Goal: Task Accomplishment & Management: Manage account settings

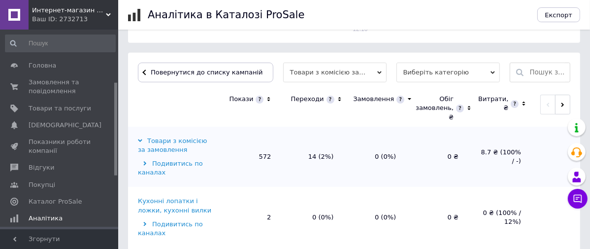
scroll to position [113, 0]
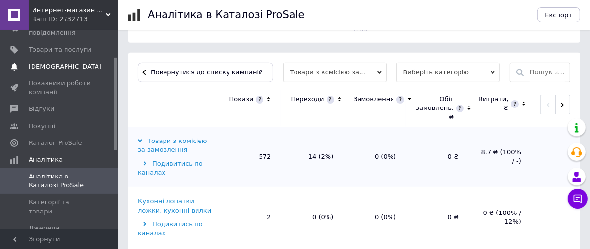
drag, startPoint x: 115, startPoint y: 99, endPoint x: 114, endPoint y: 74, distance: 25.6
click at [114, 74] on div "Головна Замовлення та повідомлення 0 0 Товари та послуги Сповіщення 0 0 Показни…" at bounding box center [59, 129] width 118 height 199
click at [71, 51] on span "Товари та послуги" at bounding box center [60, 51] width 63 height 9
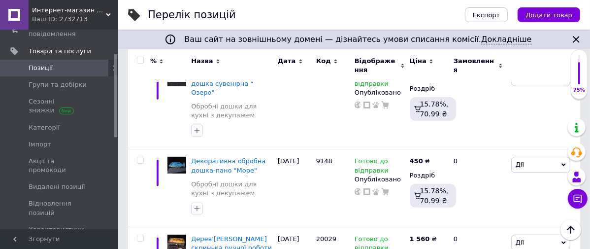
scroll to position [146, 0]
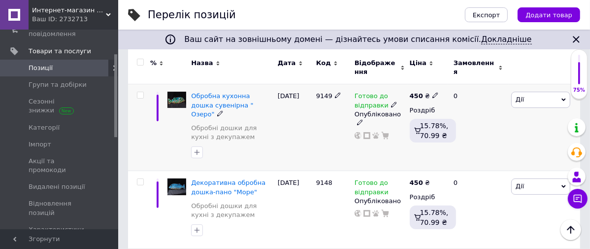
click at [524, 101] on span "Дії" at bounding box center [540, 100] width 59 height 16
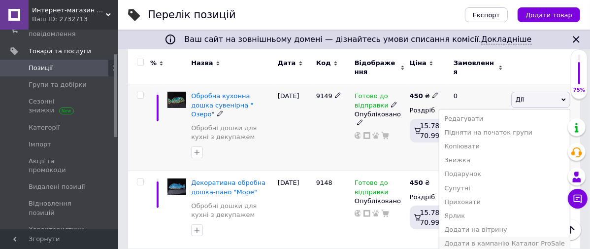
click at [501, 244] on li "Додати в кампанію Каталог ProSale" at bounding box center [504, 243] width 130 height 14
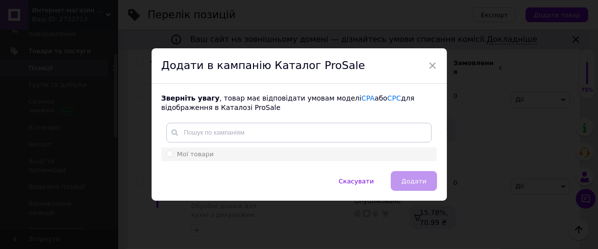
click at [215, 152] on div "Мої товари" at bounding box center [298, 154] width 265 height 9
radio input "true"
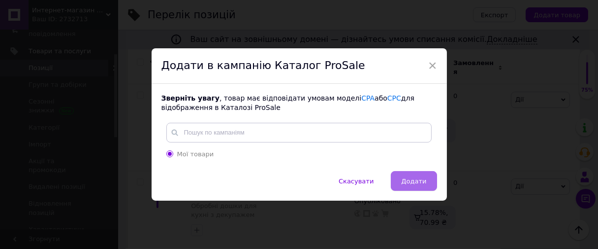
click at [407, 187] on button "Додати" at bounding box center [414, 181] width 46 height 20
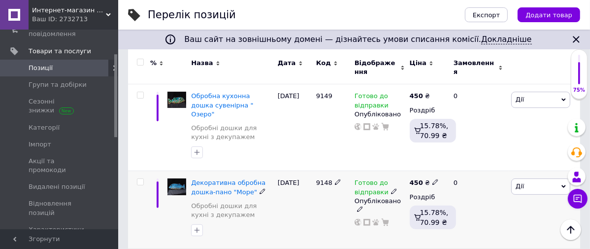
click at [564, 184] on icon at bounding box center [563, 186] width 4 height 4
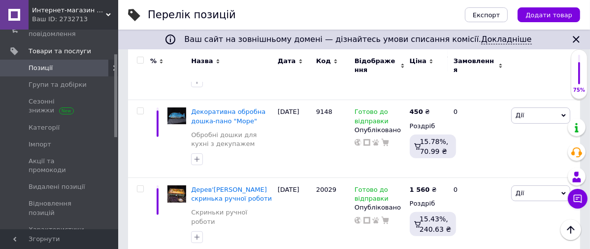
scroll to position [225, 0]
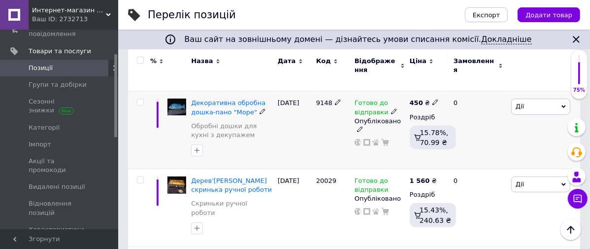
click at [563, 105] on icon at bounding box center [563, 106] width 4 height 3
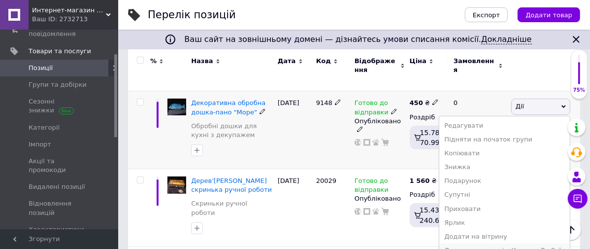
click at [510, 243] on li "Додати в кампанію Каталог ProSale" at bounding box center [504, 250] width 130 height 14
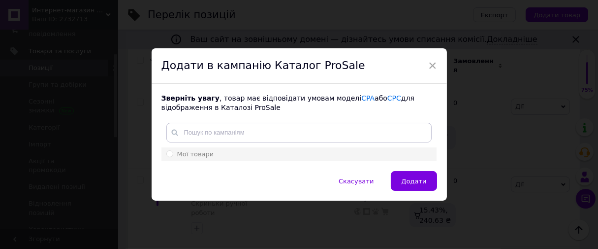
click at [330, 148] on li "Мої товари" at bounding box center [298, 154] width 275 height 14
radio input "true"
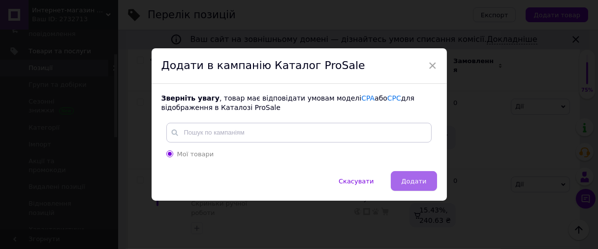
click at [397, 178] on button "Додати" at bounding box center [414, 181] width 46 height 20
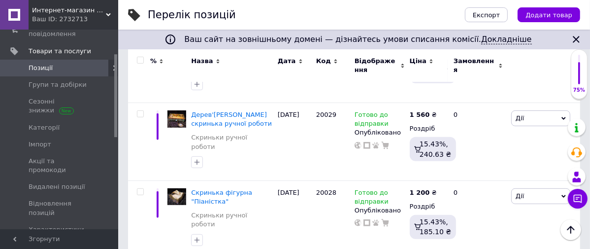
scroll to position [313, 0]
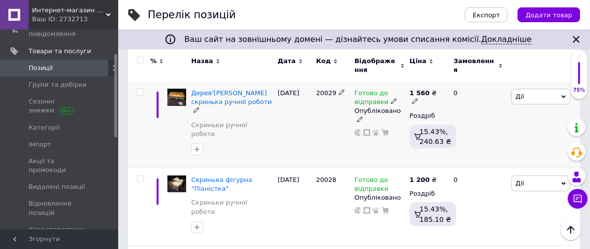
click at [550, 90] on span "Дії" at bounding box center [540, 97] width 59 height 16
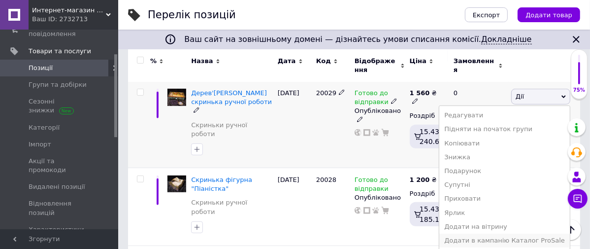
click at [511, 233] on li "Додати в кампанію Каталог ProSale" at bounding box center [504, 240] width 130 height 14
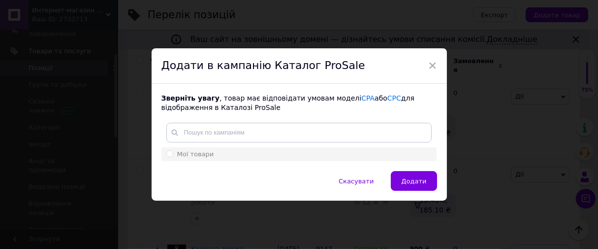
click at [405, 153] on div "Мої товари" at bounding box center [298, 154] width 265 height 9
radio input "true"
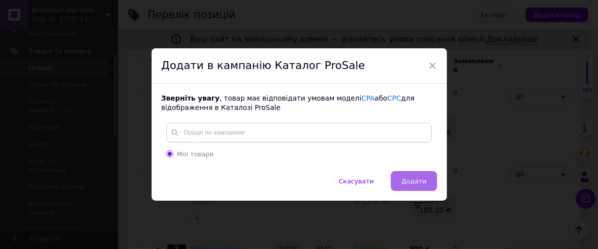
click at [419, 177] on span "Додати" at bounding box center [413, 180] width 25 height 7
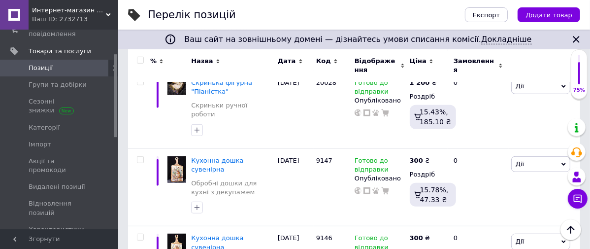
scroll to position [379, 0]
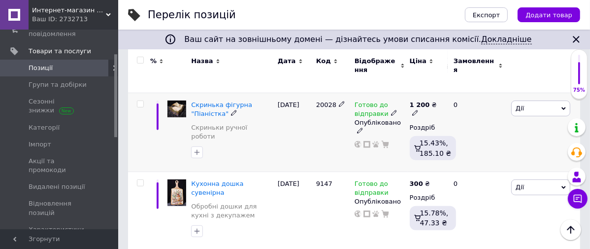
click at [545, 100] on span "Дії" at bounding box center [540, 108] width 59 height 16
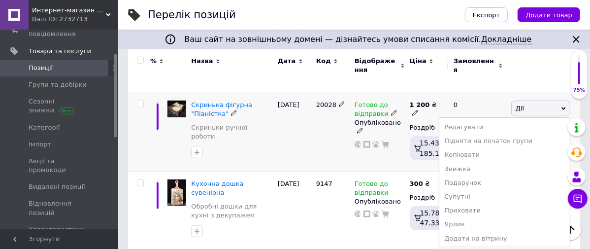
click at [496, 245] on li "Додати в кампанію Каталог ProSale" at bounding box center [504, 252] width 130 height 14
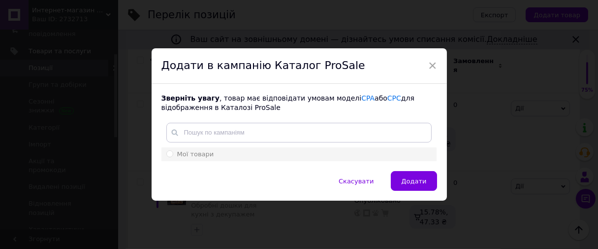
click at [382, 156] on div "Мої товари" at bounding box center [298, 154] width 265 height 9
radio input "true"
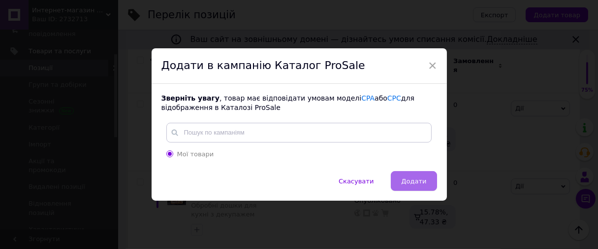
click at [400, 176] on button "Додати" at bounding box center [414, 181] width 46 height 20
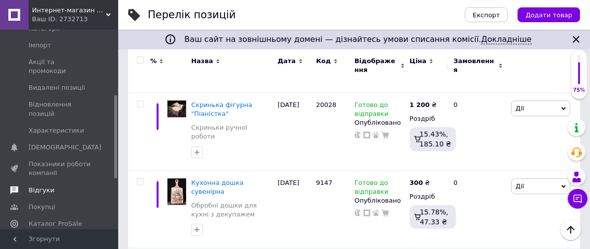
scroll to position [165, 0]
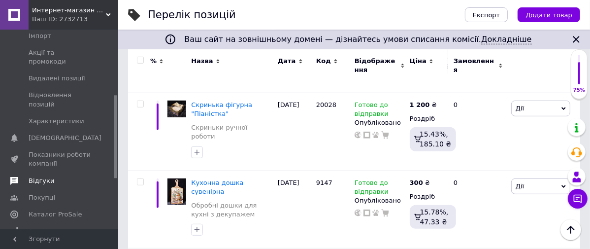
drag, startPoint x: 114, startPoint y: 115, endPoint x: 113, endPoint y: 159, distance: 44.8
click at [113, 159] on div "Головна Замовлення та повідомлення 0 0 Товари та послуги Позиції Групи та добір…" at bounding box center [59, 129] width 118 height 199
click at [44, 226] on span "Аналітика" at bounding box center [46, 230] width 34 height 9
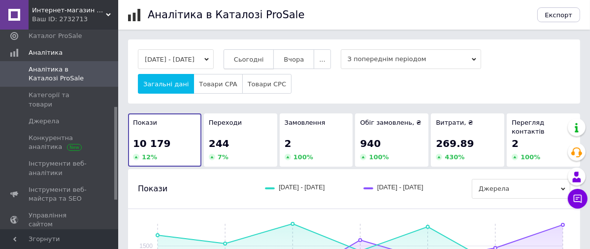
click at [254, 59] on span "Сьогодні" at bounding box center [249, 59] width 30 height 7
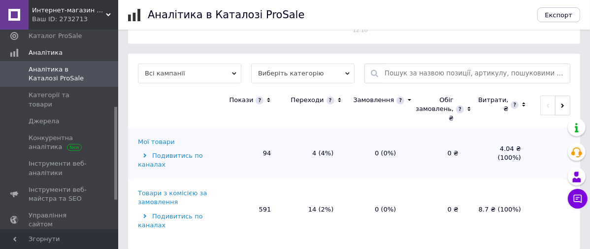
scroll to position [314, 0]
click at [198, 188] on div "Товари з комісією за замовлення" at bounding box center [177, 197] width 78 height 18
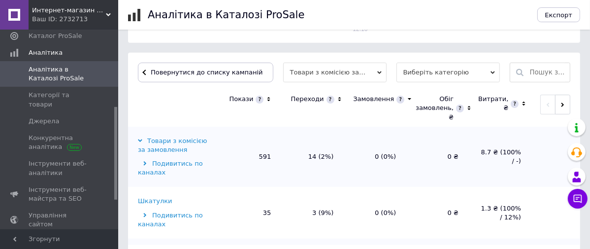
click at [161, 196] on div "Шкатулки" at bounding box center [155, 200] width 34 height 9
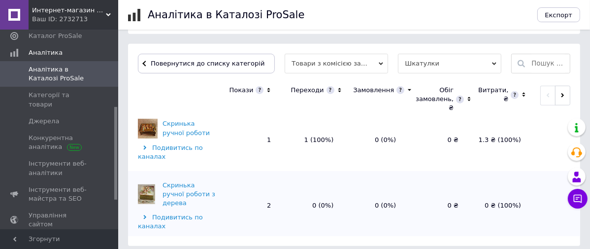
scroll to position [961, 0]
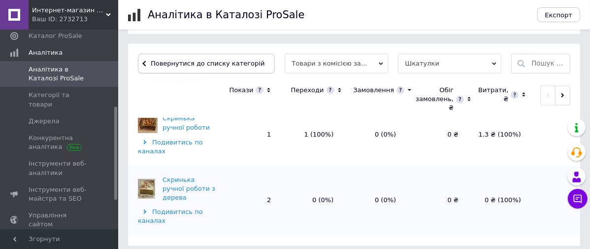
click at [199, 67] on span "Повернутися до списку категорій" at bounding box center [206, 63] width 116 height 7
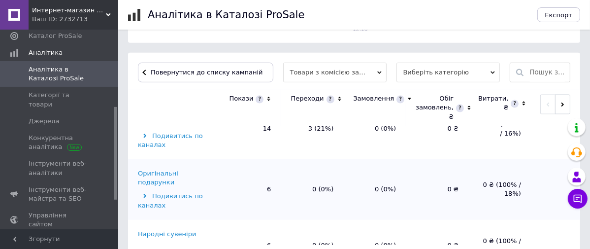
scroll to position [1450, 0]
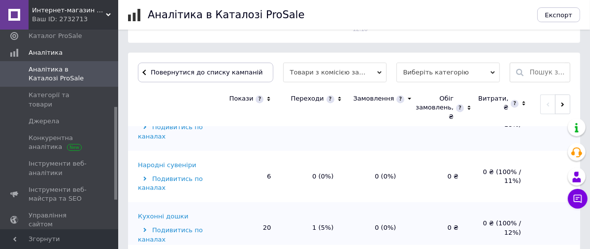
click at [176, 212] on div "Кухонні дошки" at bounding box center [163, 216] width 50 height 9
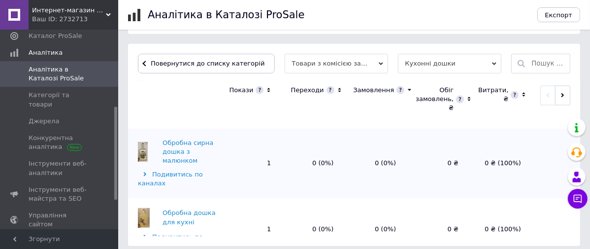
scroll to position [1229, 0]
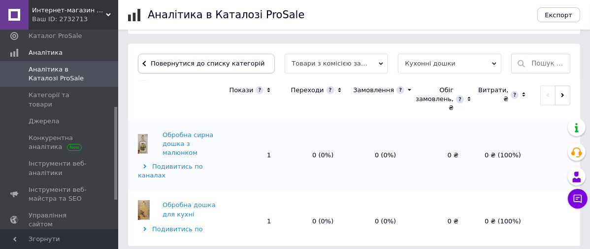
click at [224, 62] on span "Повернутися до списку категорій" at bounding box center [206, 63] width 116 height 7
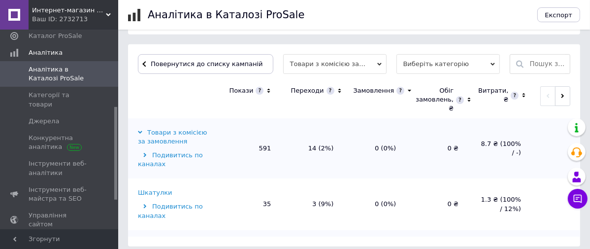
scroll to position [314, 0]
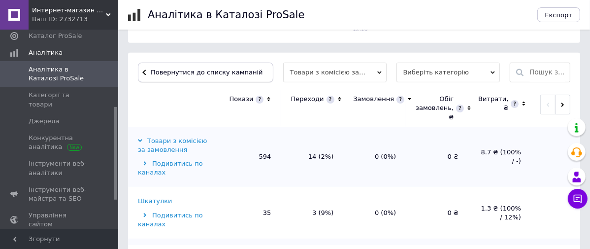
click at [218, 68] on span "Повернутися до списку кампаній" at bounding box center [207, 71] width 112 height 7
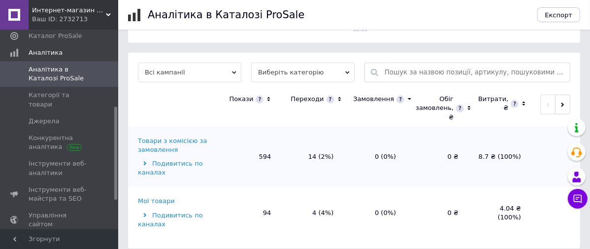
click at [163, 196] on div "Мої товари" at bounding box center [156, 200] width 37 height 9
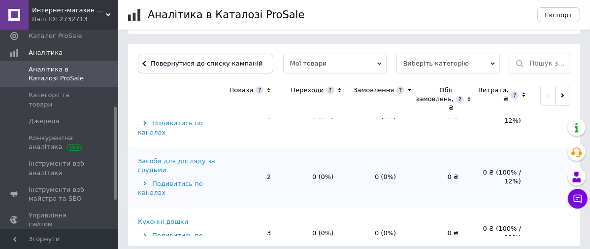
scroll to position [96, 0]
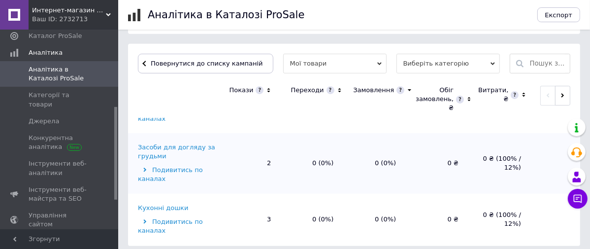
click at [177, 206] on div "Кухонні дошки" at bounding box center [163, 207] width 50 height 9
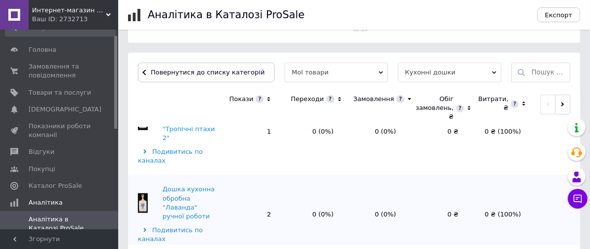
scroll to position [0, 0]
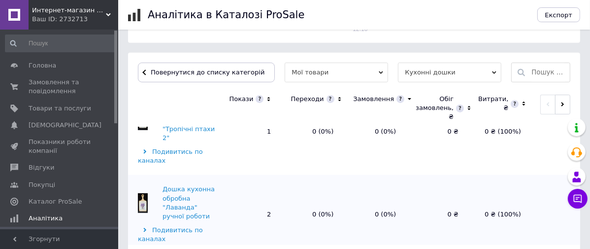
drag, startPoint x: 116, startPoint y: 192, endPoint x: 115, endPoint y: 82, distance: 110.2
click at [115, 82] on div at bounding box center [115, 77] width 3 height 93
click at [84, 107] on span "Товари та послуги" at bounding box center [60, 108] width 63 height 9
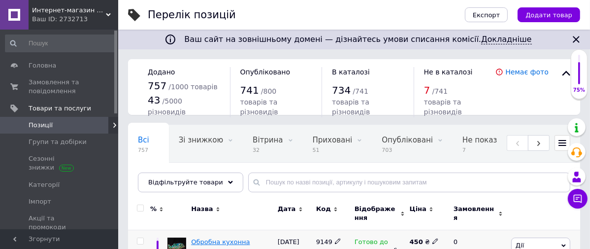
click at [205, 242] on span "Обробна кухонна дошка сувенірна " Озеро"" at bounding box center [222, 250] width 62 height 25
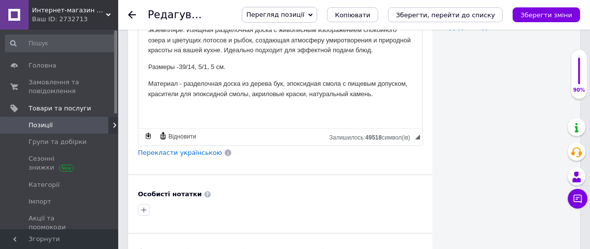
scroll to position [554, 0]
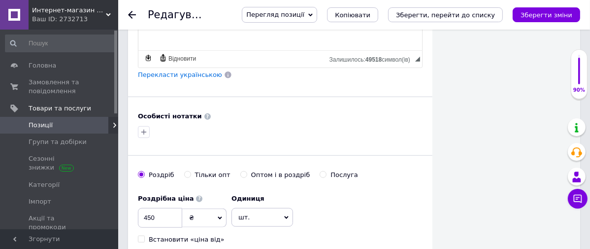
scroll to position [620, 0]
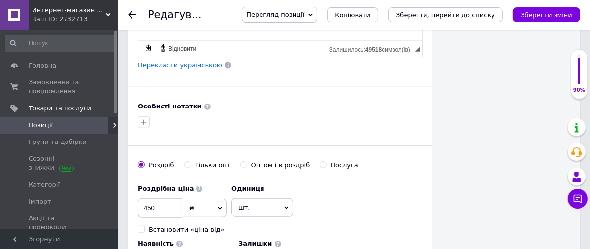
type input "1"
type input "кроп"
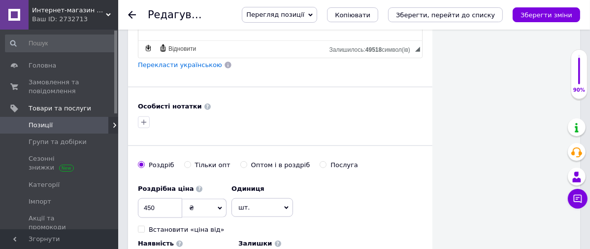
checkbox input "true"
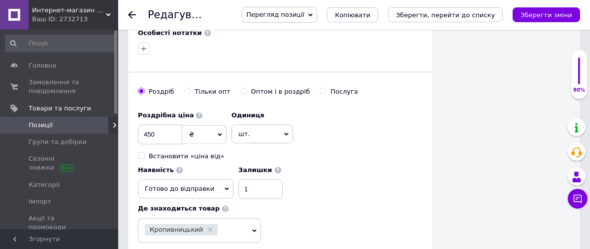
scroll to position [729, 0]
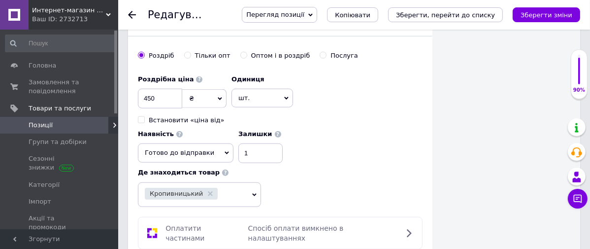
type input "деревянная кухонная доска"
type input "кухонная доска"
type input "доска кухонная"
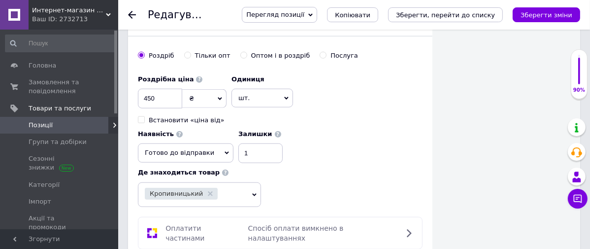
type input "сувенирная кухонная доска"
type input "декоративная кухонная доска"
type input "подарок"
type input "сырная кухонная доска"
type input "сырная доска"
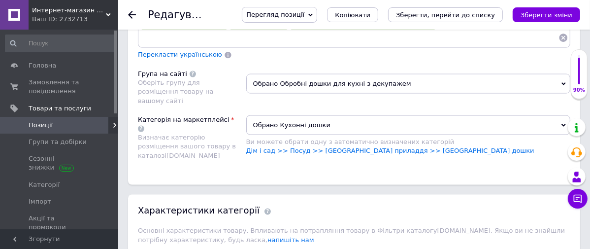
scroll to position [1137, 0]
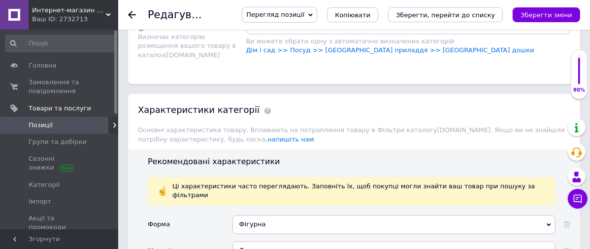
scroll to position [1224, 0]
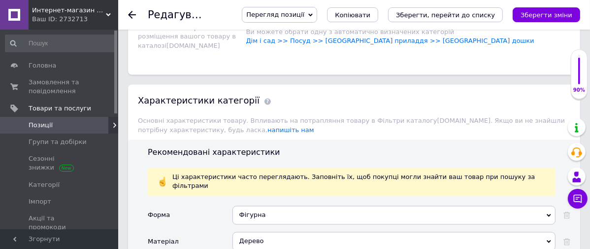
type input "р"
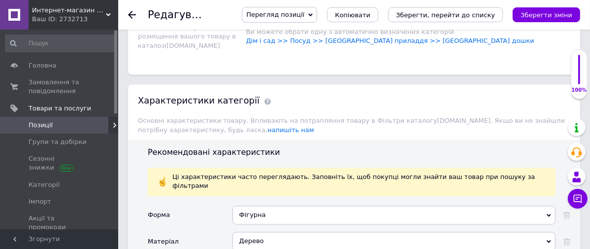
type input "собств"
type input "390"
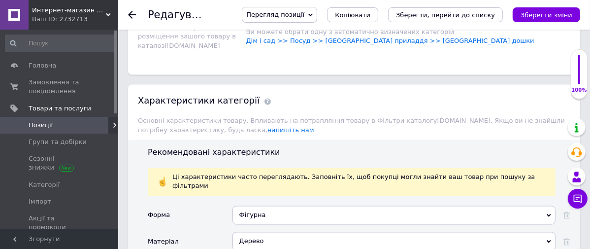
type input "145"
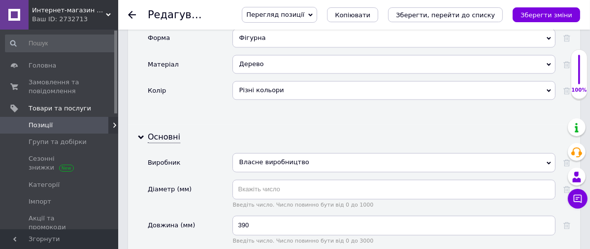
scroll to position [1407, 0]
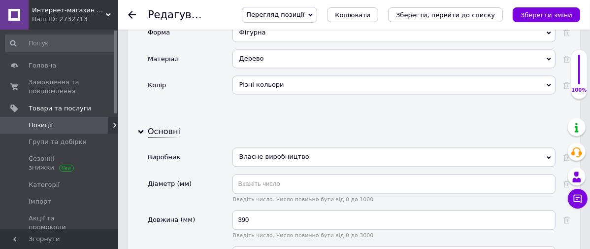
type input "15"
type input "1"
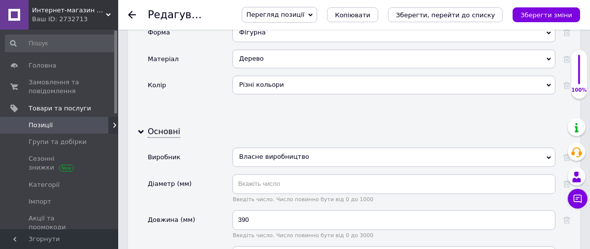
type input "ук"
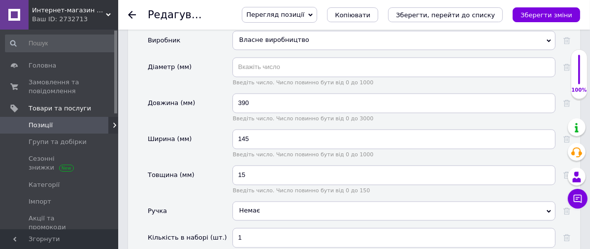
scroll to position [1545, 0]
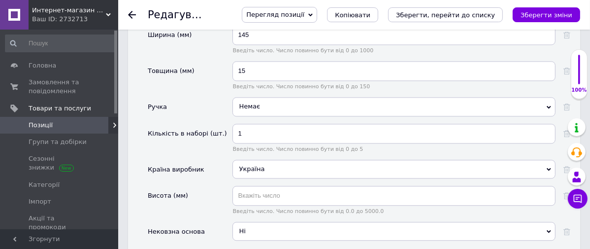
scroll to position [1633, 0]
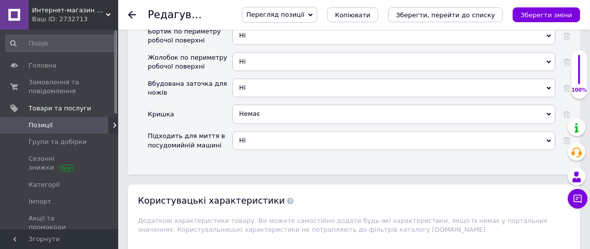
scroll to position [1910, 0]
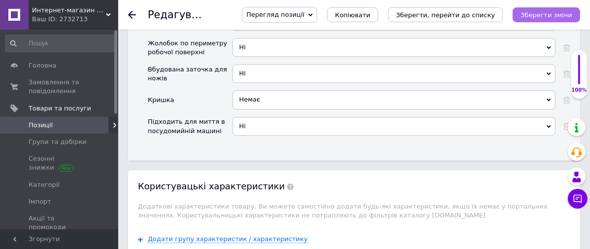
click at [560, 15] on icon "Зберегти зміни" at bounding box center [546, 14] width 52 height 7
click at [134, 18] on icon at bounding box center [132, 15] width 8 height 8
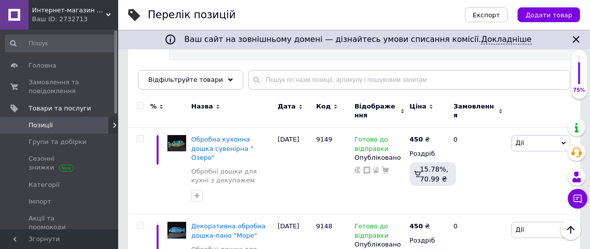
scroll to position [109, 0]
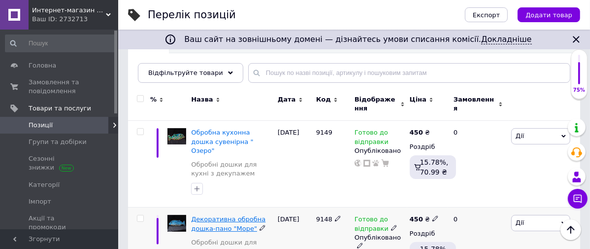
click at [242, 215] on span "Декоративна обробна дошка-пано "Море"" at bounding box center [228, 223] width 74 height 16
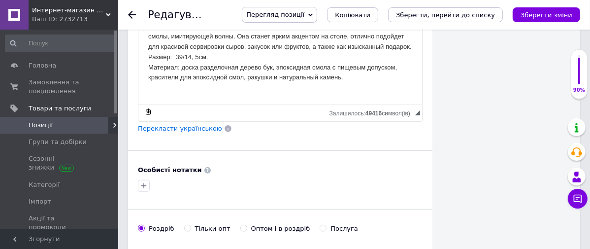
scroll to position [561, 0]
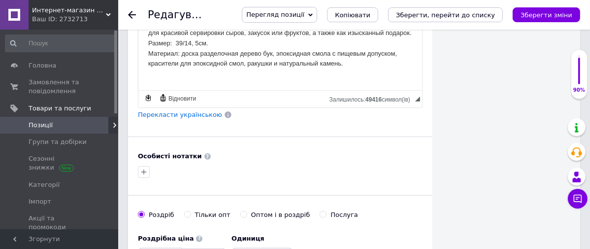
type input "1"
type input "кроп"
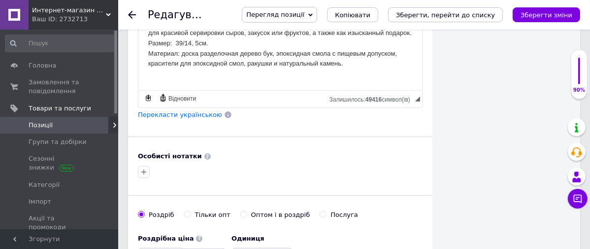
checkbox input "true"
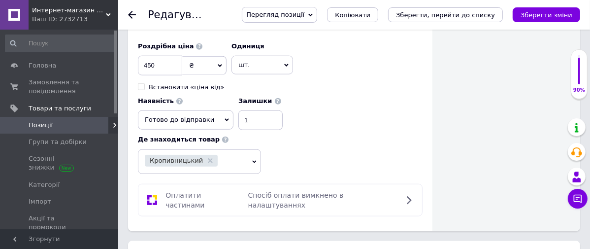
scroll to position [767, 0]
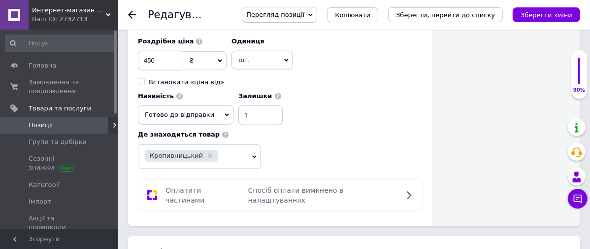
type input "сырная доска"
type input "кухонная доска для подачи блюд"
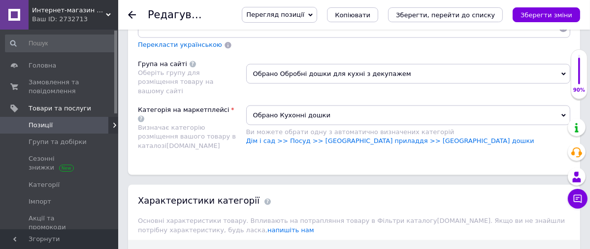
scroll to position [1146, 0]
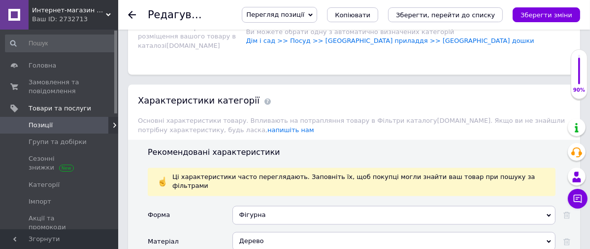
scroll to position [1234, 0]
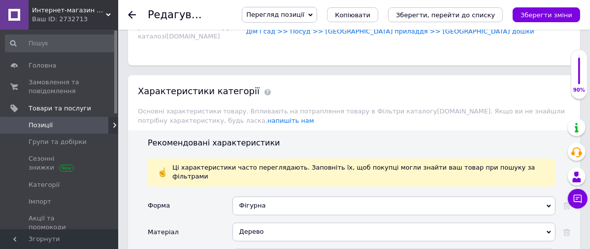
type input "влас"
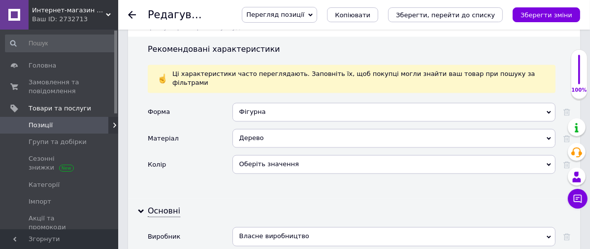
scroll to position [1320, 0]
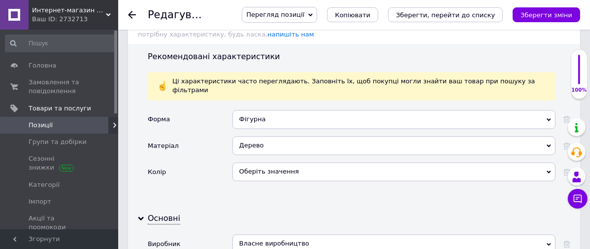
type input "390"
type input "145"
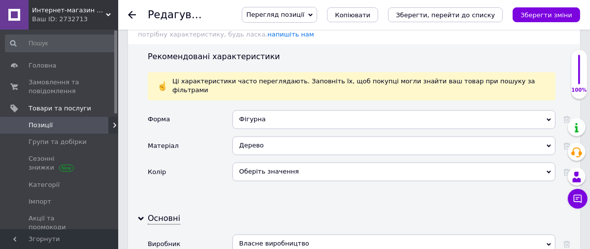
type input "15"
type input "1"
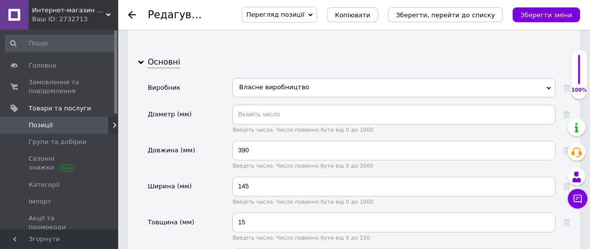
scroll to position [1486, 0]
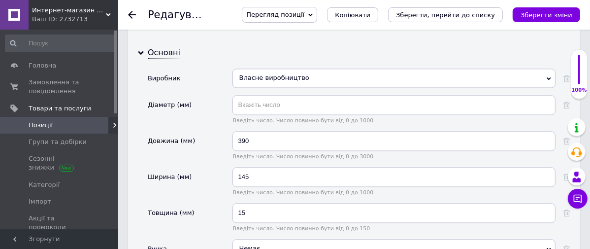
type input "ук"
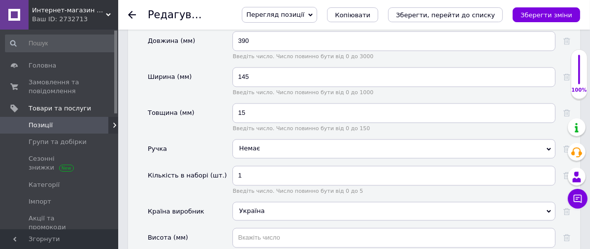
scroll to position [1595, 0]
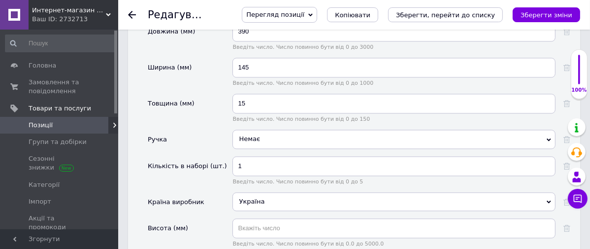
click at [538, 16] on icon "Зберегти зміни" at bounding box center [546, 14] width 52 height 7
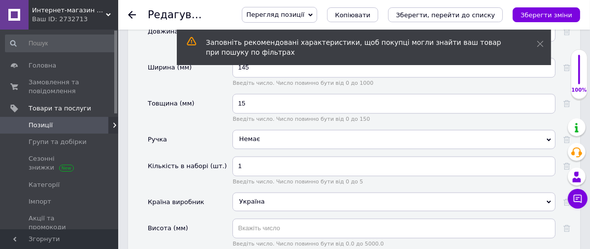
click at [132, 16] on icon at bounding box center [132, 15] width 8 height 8
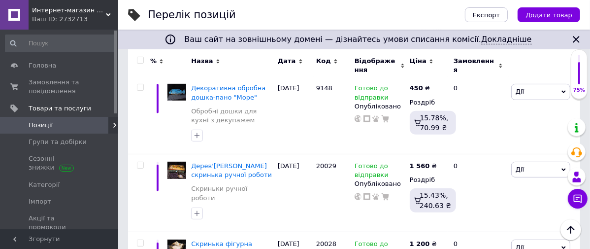
scroll to position [262, 0]
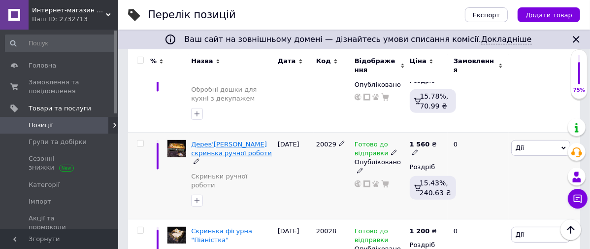
click at [251, 140] on span "Дерев'[PERSON_NAME] скринька ручної роботи" at bounding box center [231, 148] width 81 height 16
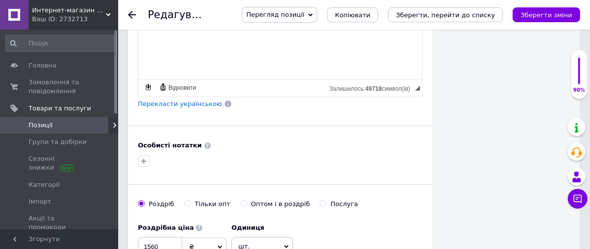
scroll to position [591, 0]
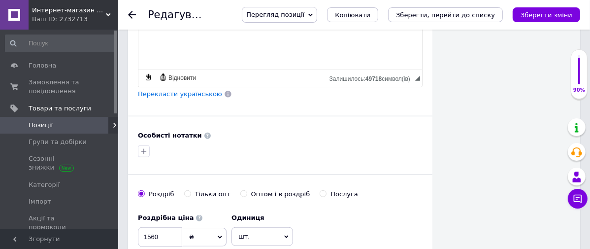
type input "1"
type input "кроп"
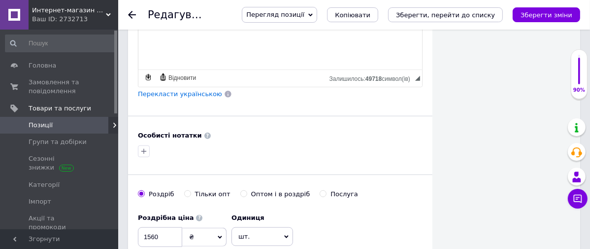
checkbox input "true"
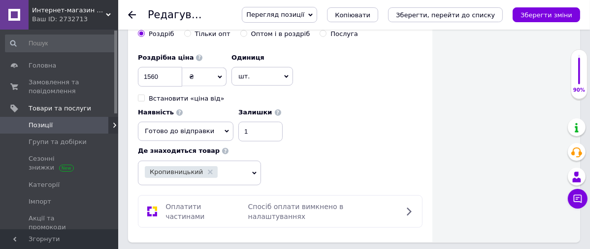
scroll to position [780, 0]
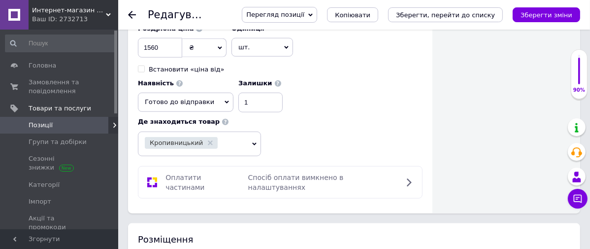
type input "шкатулка для хранения украшений"
type input "красивая шкатулка"
type input "авторская шкатулка ручной работы"
type input "подарок"
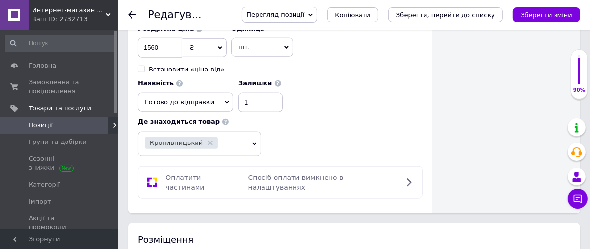
type input "подарок женщине"
type input "женская шкатулка"
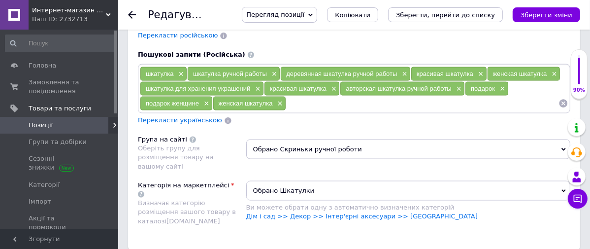
scroll to position [1086, 0]
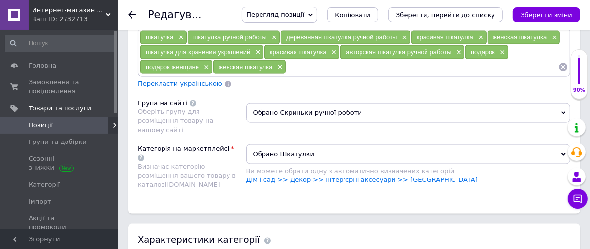
type input "собств"
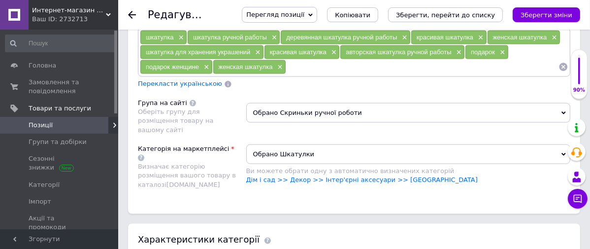
type input "ук"
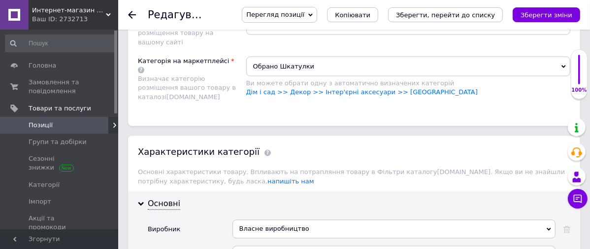
scroll to position [1195, 0]
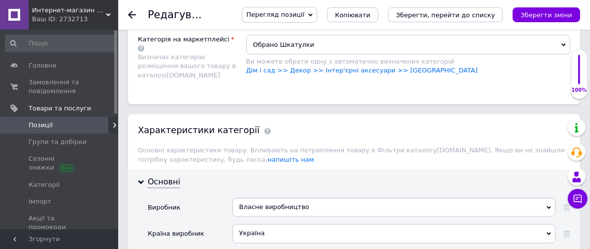
checkbox input "true"
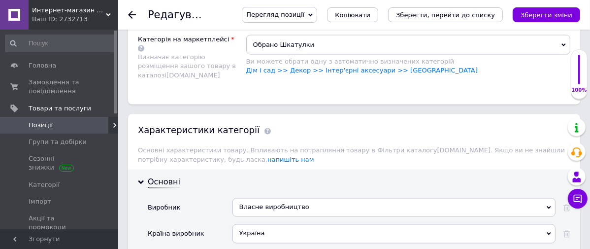
checkbox input "true"
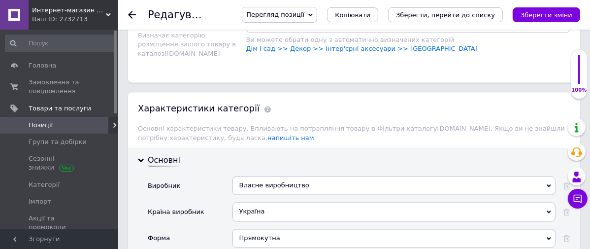
scroll to position [1232, 0]
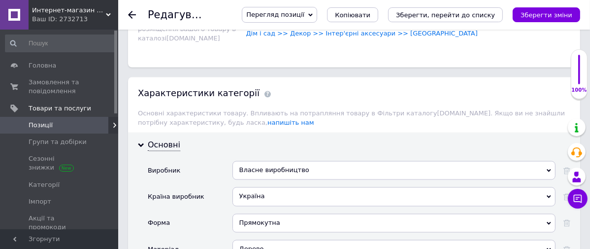
type input "210"
type input "70"
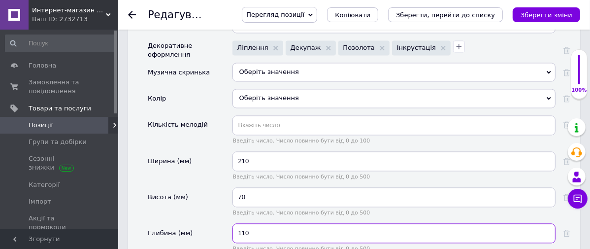
scroll to position [1479, 0]
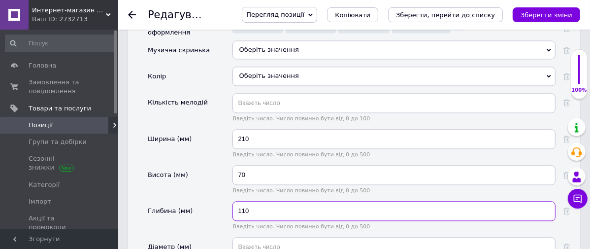
type input "110"
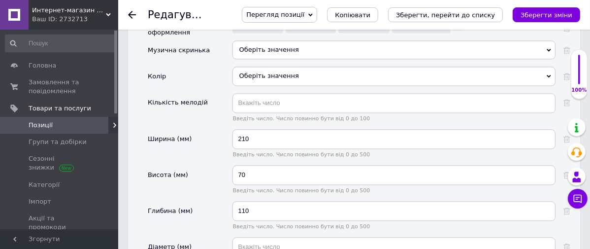
click at [550, 20] on button "Зберегти зміни" at bounding box center [545, 14] width 67 height 15
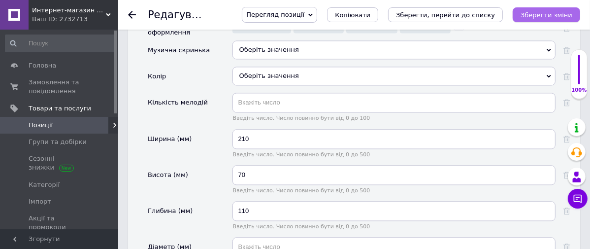
click at [564, 15] on icon "Зберегти зміни" at bounding box center [546, 14] width 52 height 7
click at [132, 18] on icon at bounding box center [132, 15] width 8 height 8
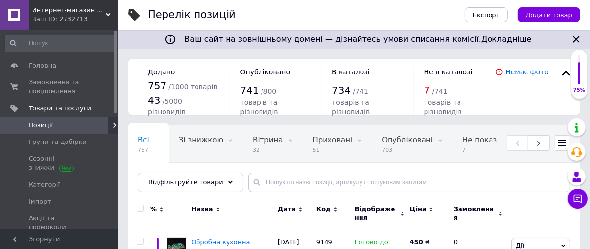
click at [71, 11] on span "Интернет-магазин "Иванкино мыло"" at bounding box center [69, 10] width 74 height 9
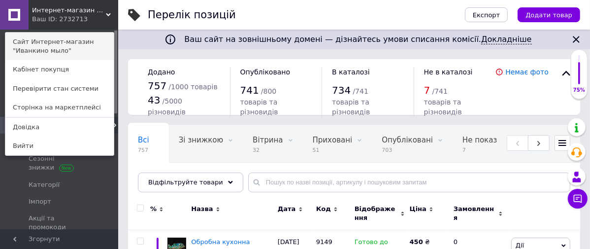
click at [64, 37] on link "Сайт Интернет-магазин "Иванкино мыло"" at bounding box center [59, 46] width 108 height 28
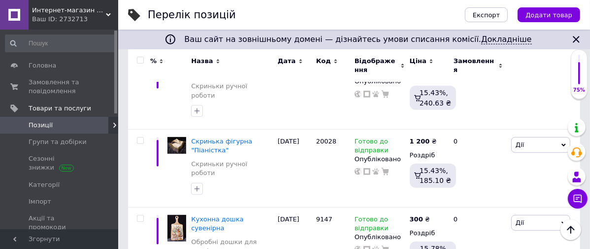
scroll to position [364, 0]
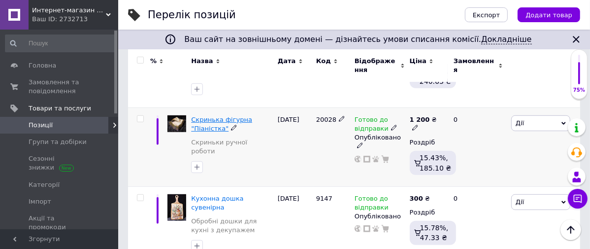
click at [241, 116] on span "Скринька фігурна "Піаністка"" at bounding box center [221, 124] width 61 height 16
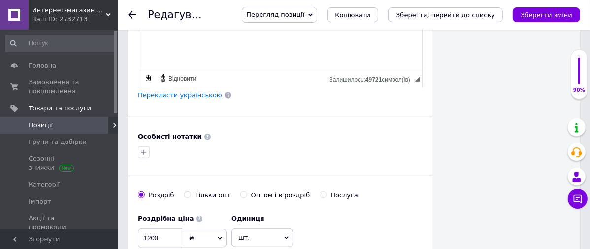
scroll to position [597, 0]
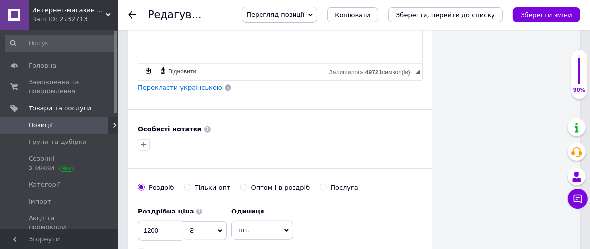
type input "1"
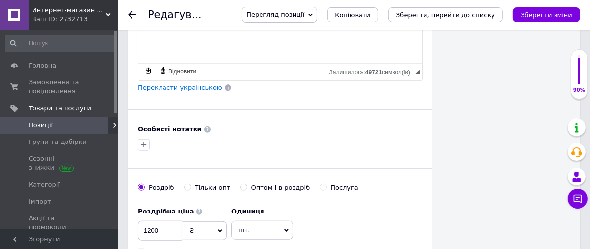
type input "кроп"
checkbox input "true"
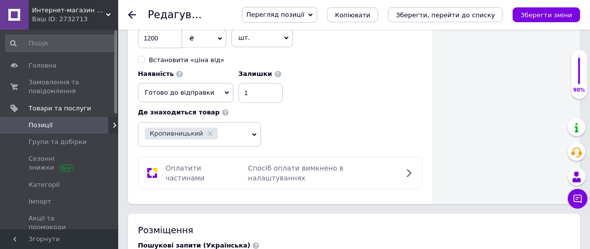
scroll to position [780, 0]
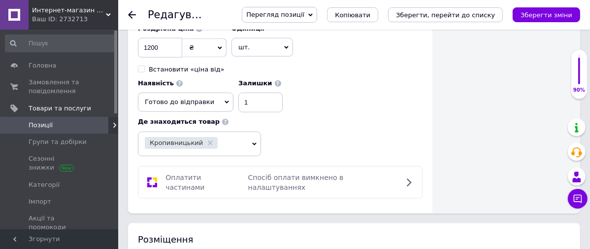
type input "авторская шкатулка"
type input "подарок женщине"
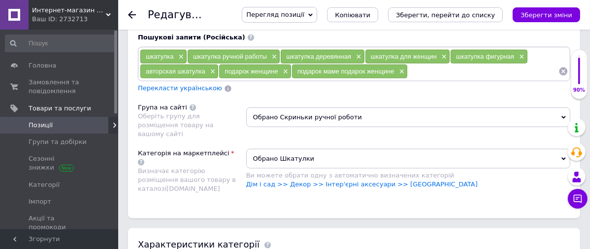
scroll to position [1071, 0]
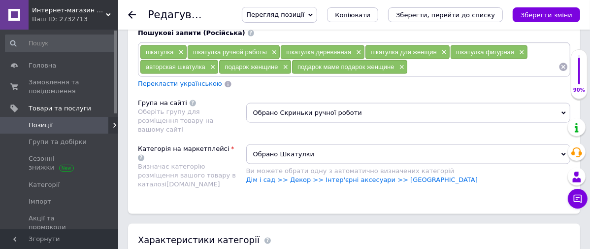
type input "собствен"
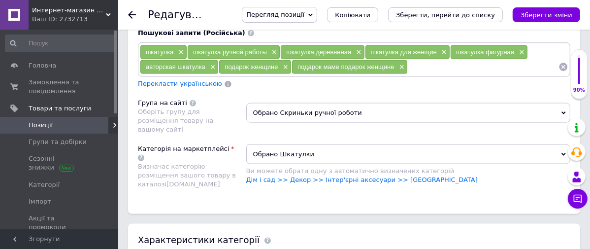
type input "ук"
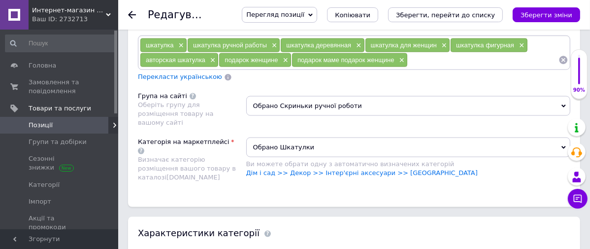
scroll to position [1099, 0]
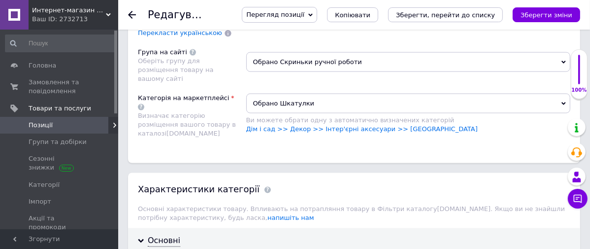
scroll to position [1143, 0]
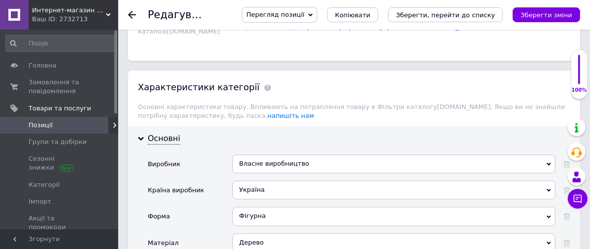
scroll to position [1238, 0]
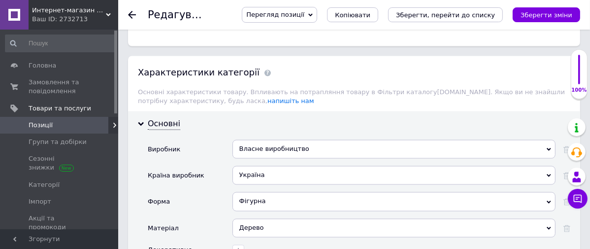
type input "140"
type input "60"
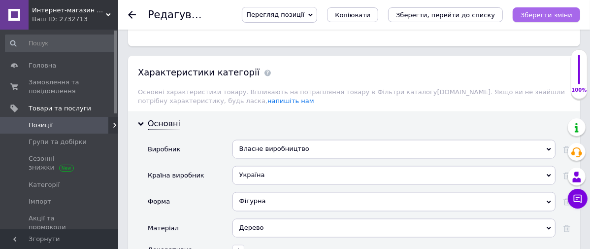
type input "130"
click at [530, 17] on icon "Зберегти зміни" at bounding box center [546, 14] width 52 height 7
click at [131, 13] on icon at bounding box center [132, 15] width 8 height 8
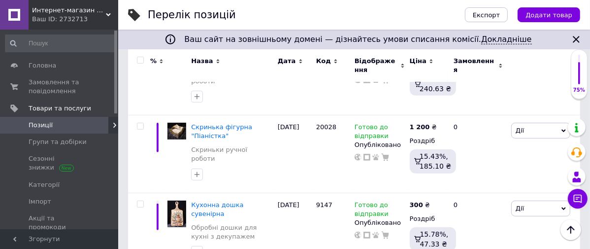
scroll to position [364, 0]
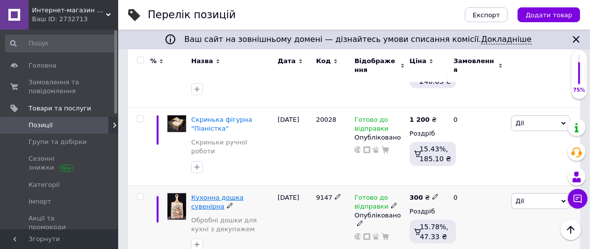
click at [243, 193] on span "Кухонна дошка сувенірна" at bounding box center [217, 201] width 52 height 16
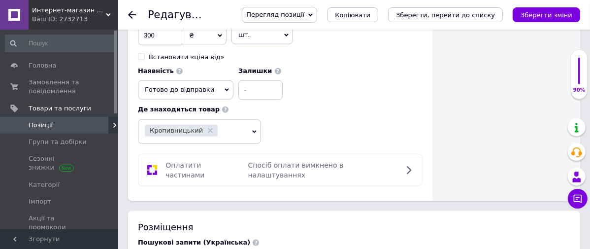
scroll to position [770, 0]
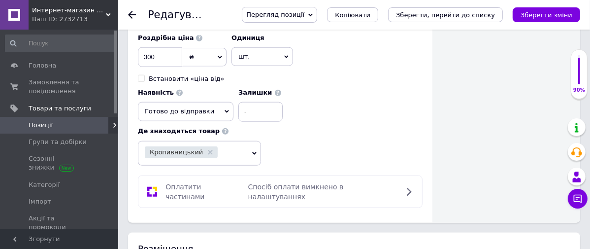
type input "кухонная разделочная доска"
type input "сырная доска"
type input "сырная доска для кухни"
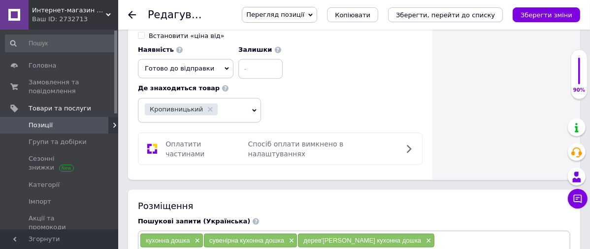
scroll to position [806, 0]
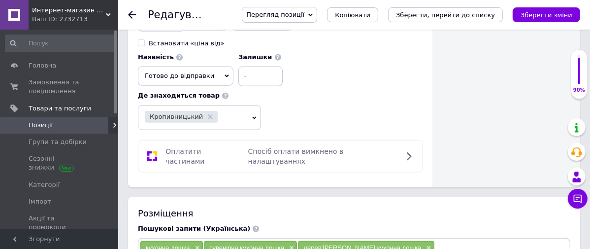
type input "кухонная доска для подачи блюд"
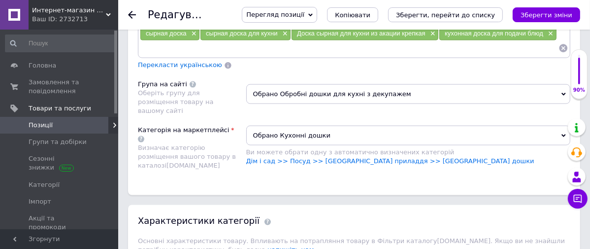
scroll to position [1111, 0]
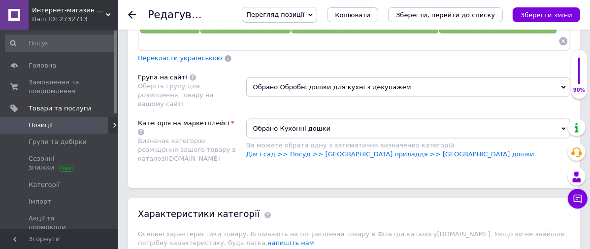
type input "собствен"
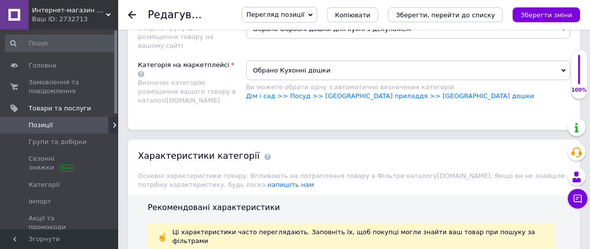
scroll to position [1185, 0]
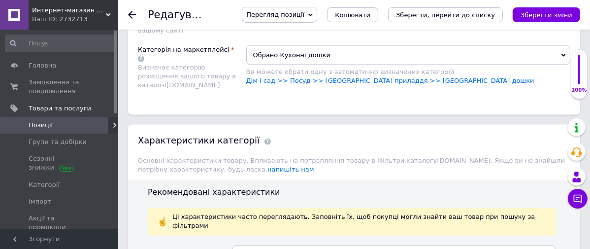
type input "360"
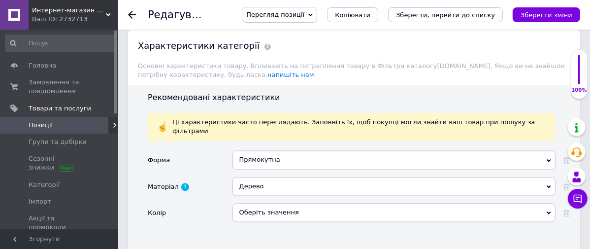
scroll to position [1301, 0]
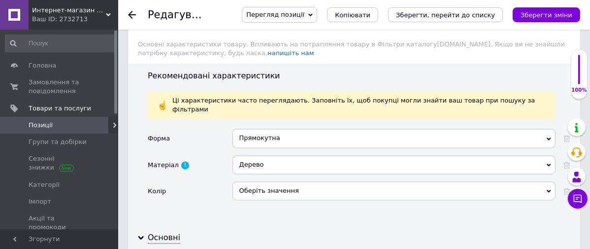
type input "155"
type input "15"
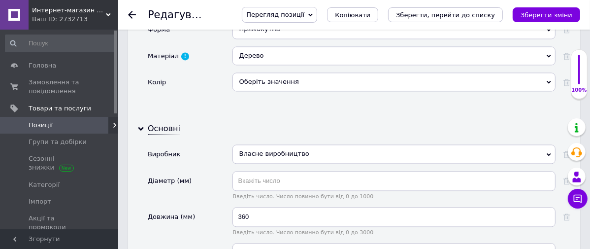
scroll to position [1432, 0]
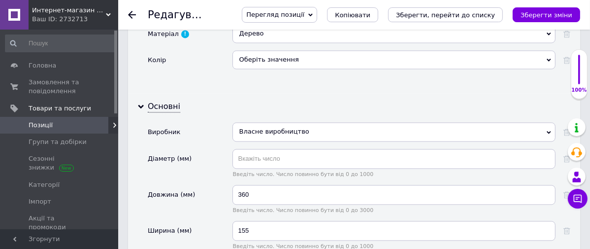
type input "1"
type input "ук"
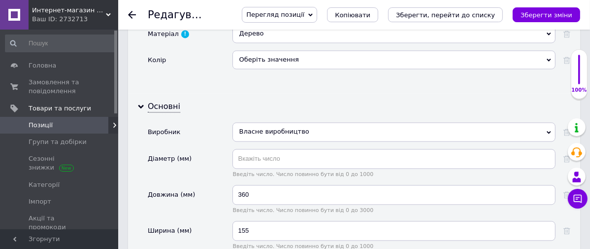
click at [536, 11] on icon "Зберегти зміни" at bounding box center [546, 14] width 52 height 7
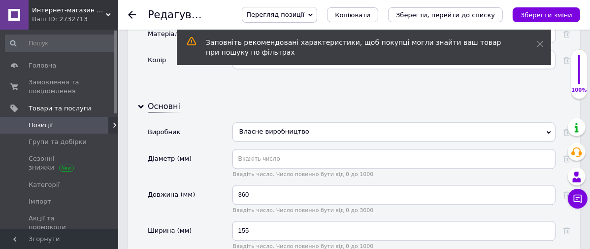
click at [130, 15] on use at bounding box center [132, 15] width 8 height 8
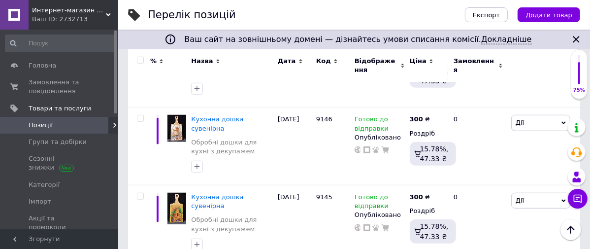
scroll to position [524, 0]
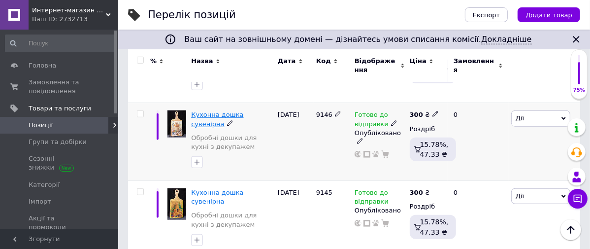
click at [243, 111] on span "Кухонна дошка сувенірна" at bounding box center [217, 119] width 52 height 16
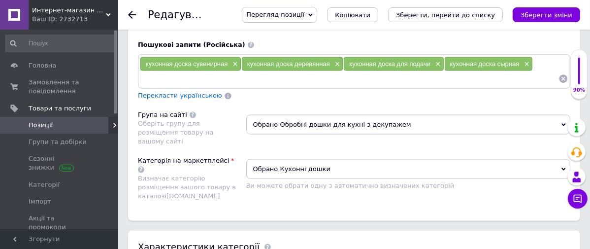
scroll to position [1064, 0]
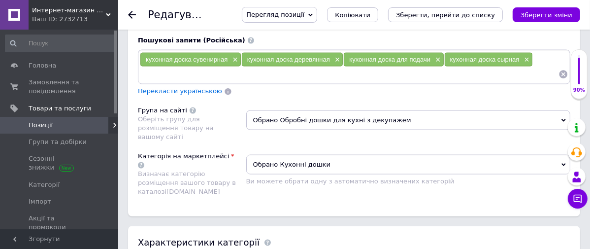
type input "власне"
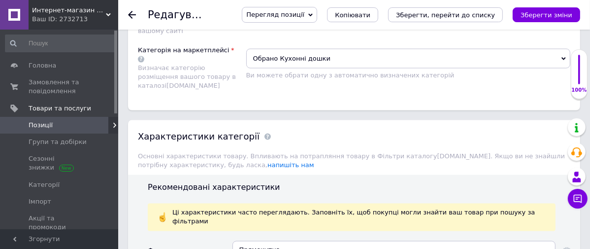
scroll to position [1173, 0]
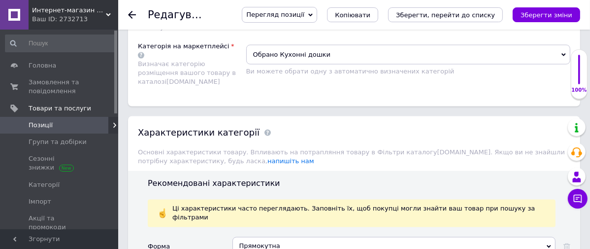
type input "360"
type input "155"
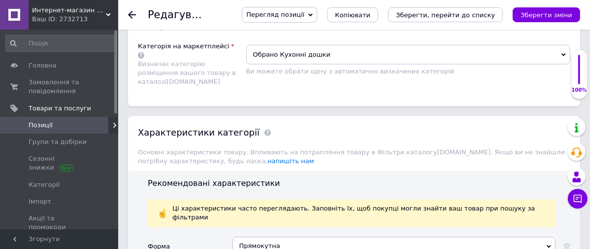
type input "15"
click at [535, 15] on icon "Зберегти зміни" at bounding box center [546, 14] width 52 height 7
click at [60, 18] on div "Ваш ID: 2732713" at bounding box center [75, 19] width 86 height 9
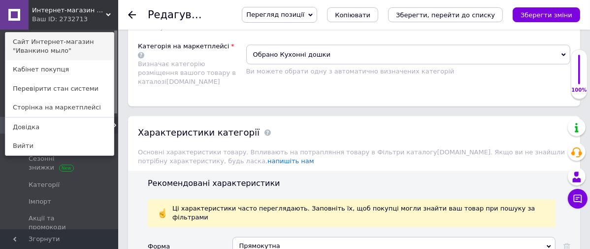
click at [54, 39] on link "Сайт Интернет-магазин "Иванкино мыло"" at bounding box center [59, 46] width 108 height 28
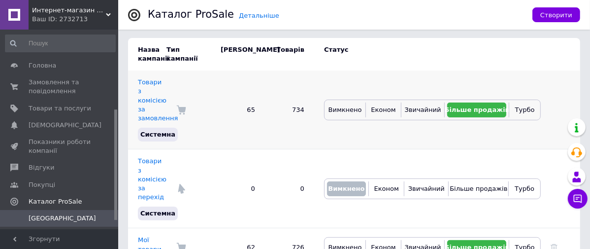
scroll to position [144, 0]
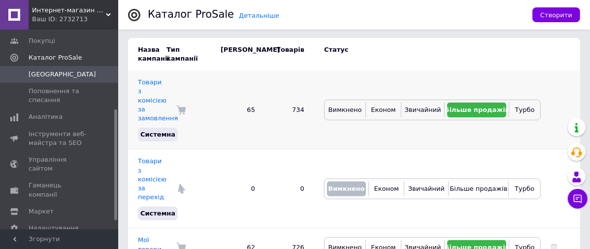
click at [472, 106] on span "Більше продажів" at bounding box center [476, 109] width 64 height 7
